Goal: Find specific page/section: Find specific page/section

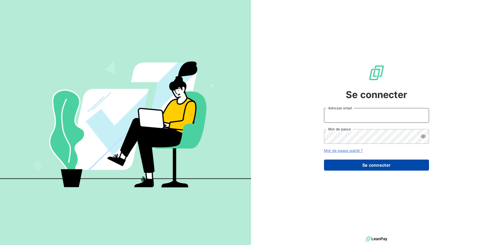
type input "[EMAIL_ADDRESS][DOMAIN_NAME]"
click at [338, 166] on button "Se connecter" at bounding box center [376, 164] width 105 height 11
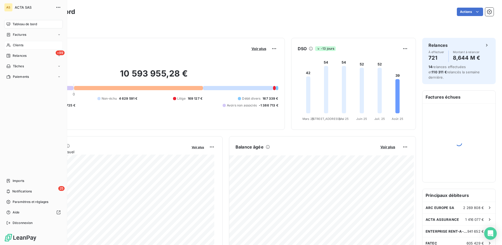
click at [18, 45] on span "Clients" at bounding box center [18, 45] width 11 height 5
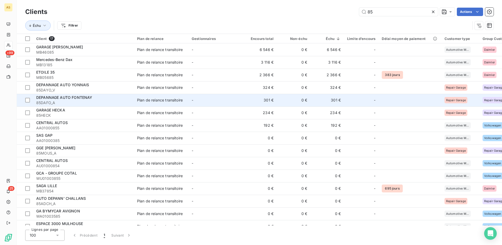
type input "85"
click at [226, 101] on td "-" at bounding box center [216, 100] width 55 height 13
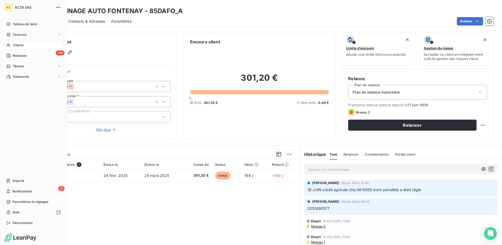
click at [24, 45] on div "Clients" at bounding box center [33, 45] width 59 height 8
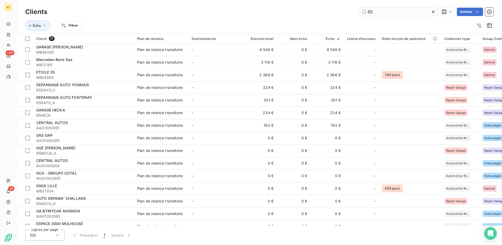
drag, startPoint x: 372, startPoint y: 12, endPoint x: 366, endPoint y: 11, distance: 6.3
click at [366, 11] on input "85" at bounding box center [398, 12] width 79 height 8
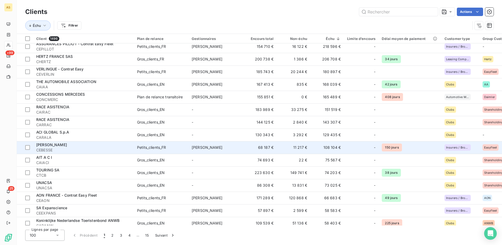
scroll to position [105, 0]
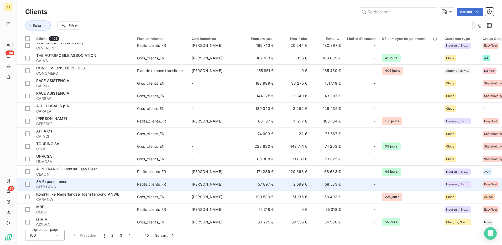
click at [89, 186] on span "CEEXPANS" at bounding box center [83, 186] width 95 height 5
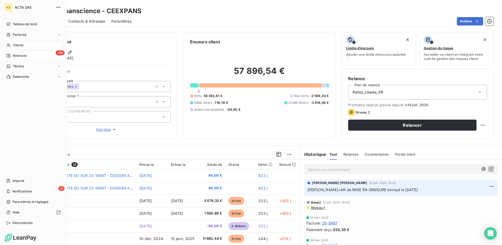
drag, startPoint x: 20, startPoint y: 45, endPoint x: 36, endPoint y: 59, distance: 21.2
click at [20, 45] on span "Clients" at bounding box center [18, 45] width 11 height 5
